Goal: Subscribe to service/newsletter

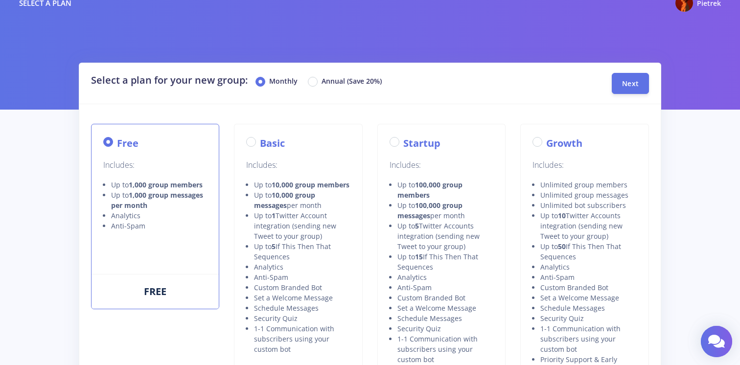
scroll to position [15, 0]
click at [630, 89] on button "Next" at bounding box center [630, 83] width 37 height 21
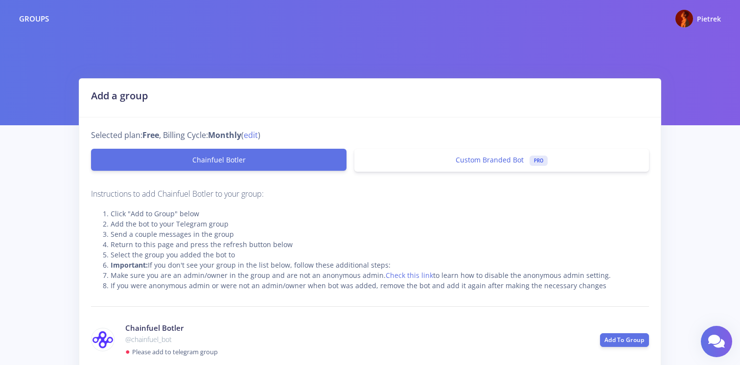
click at [472, 151] on link "Custom Branded Bot PRO" at bounding box center [501, 160] width 295 height 23
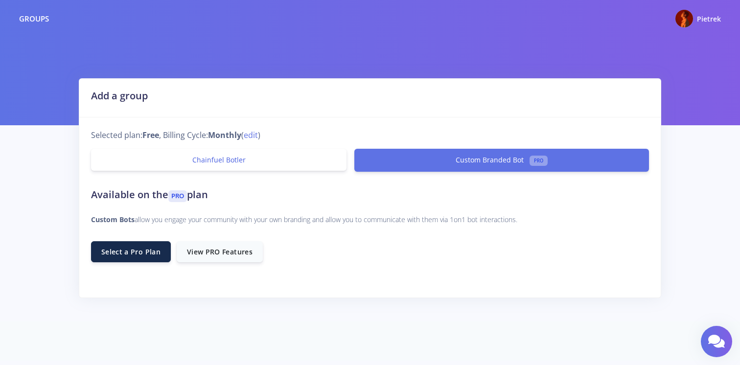
click at [274, 169] on link "Chainfuel Botler" at bounding box center [219, 160] width 256 height 22
